Goal: Task Accomplishment & Management: Use online tool/utility

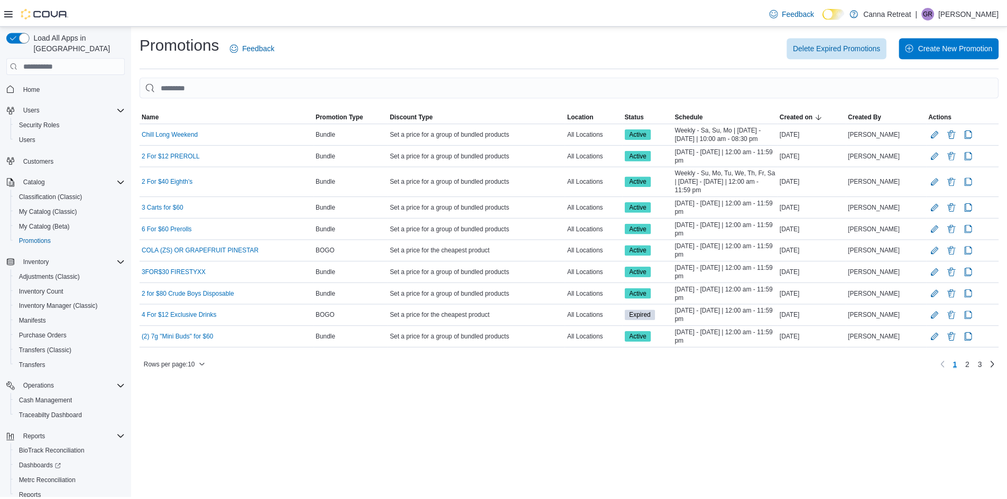
scroll to position [33, 0]
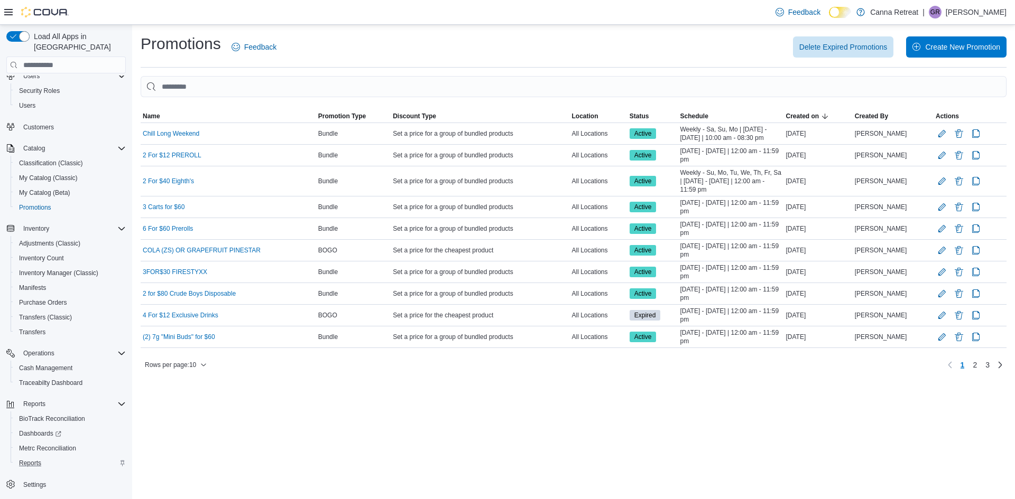
click at [49, 458] on div "Reports" at bounding box center [70, 463] width 111 height 13
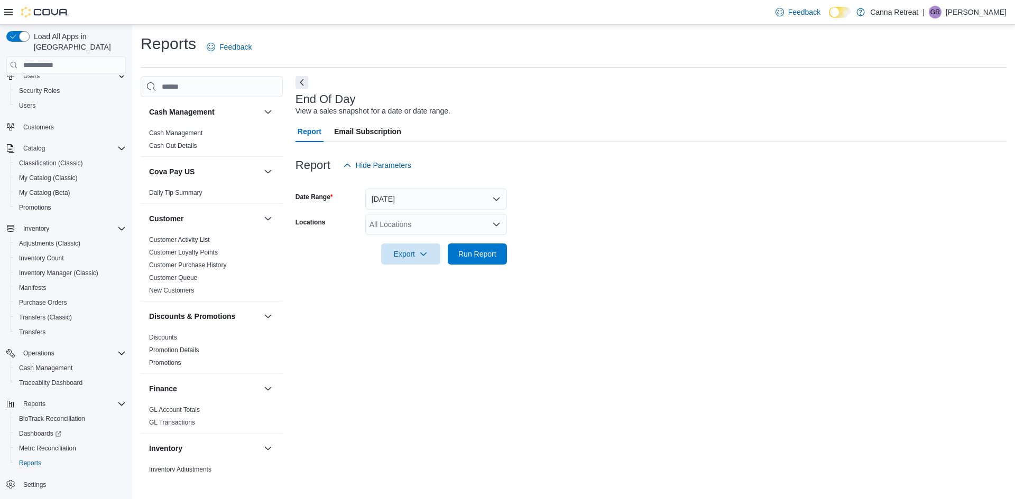
click at [476, 266] on div at bounding box center [650, 271] width 711 height 13
click at [476, 265] on div "Report Hide Parameters Date Range Today Locations All Locations Export Run Repo…" at bounding box center [650, 209] width 711 height 135
click at [477, 262] on span "Run Report" at bounding box center [477, 253] width 47 height 21
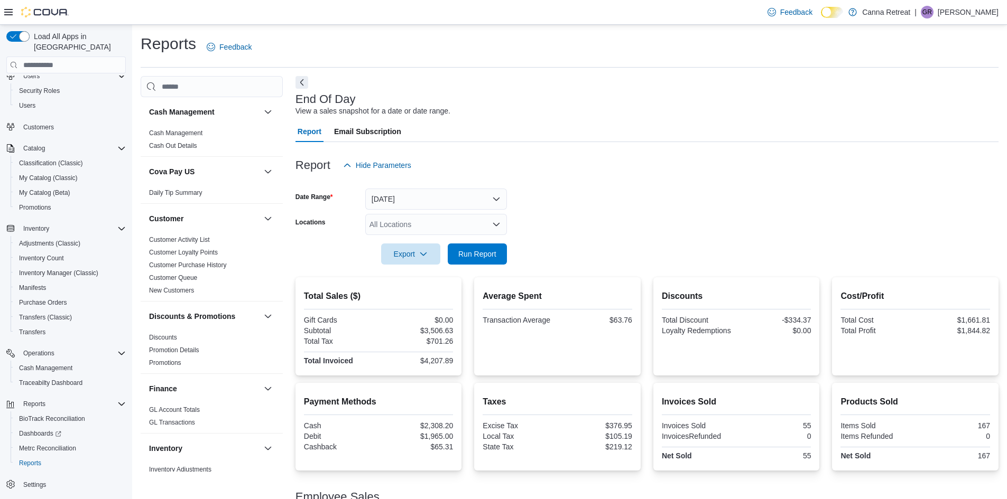
click at [537, 218] on form "Date Range Today Locations All Locations Export Run Report" at bounding box center [646, 220] width 703 height 89
